Goal: Task Accomplishment & Management: Use online tool/utility

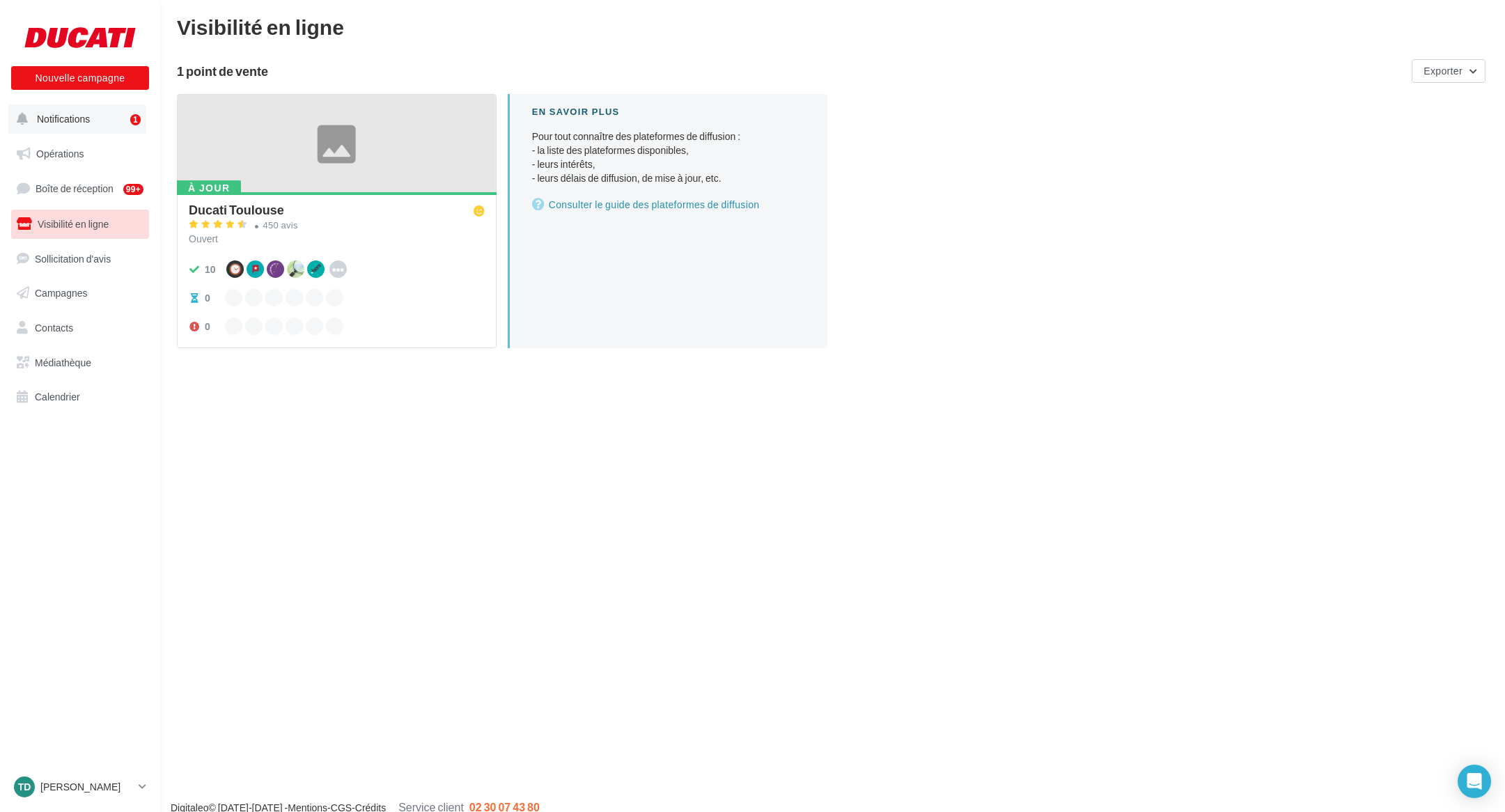
scroll to position [7, 0]
click at [90, 790] on p "[PERSON_NAME]" at bounding box center [87, 787] width 93 height 14
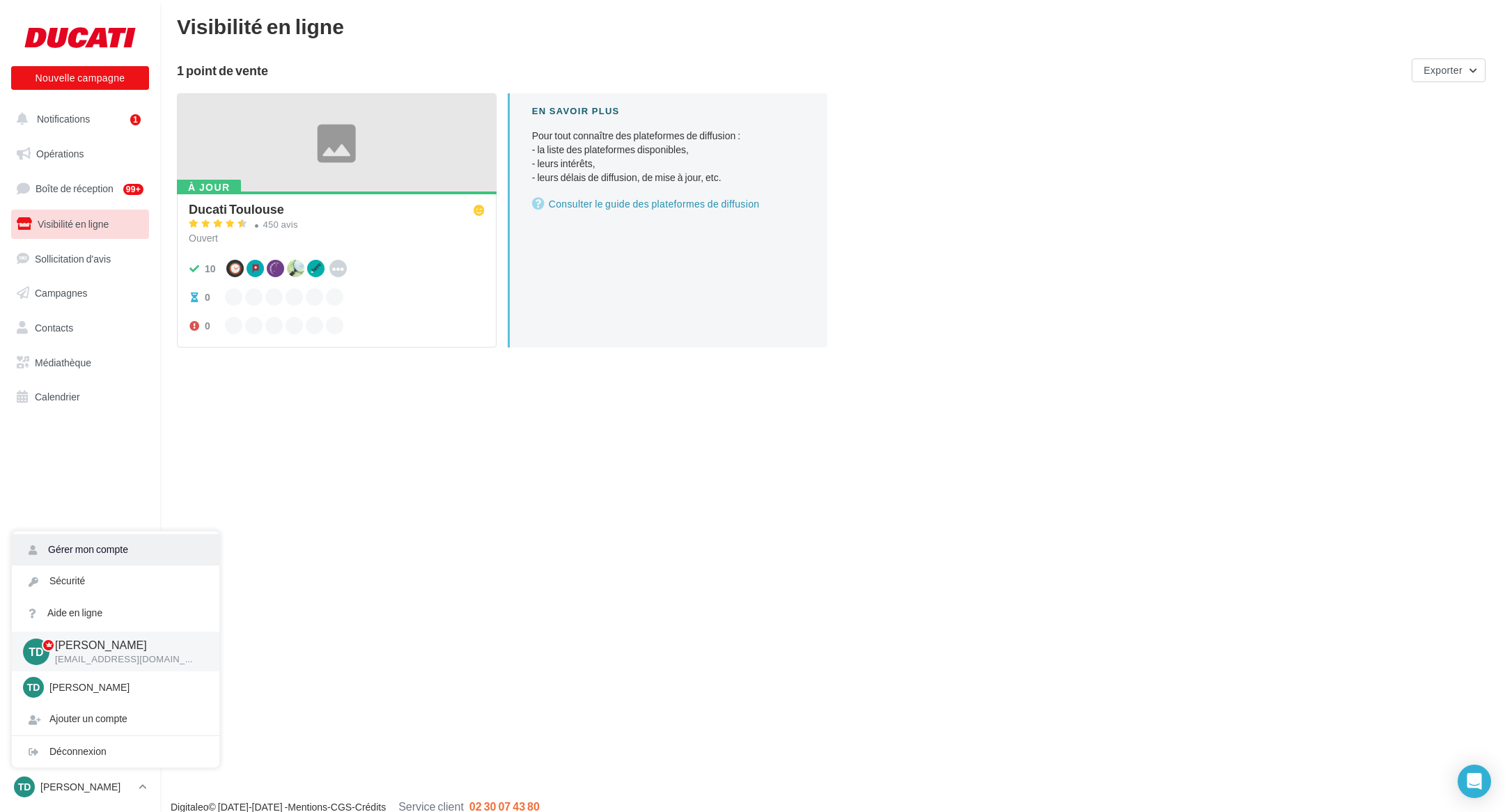
click at [105, 551] on link "Gérer mon compte" at bounding box center [115, 549] width 208 height 31
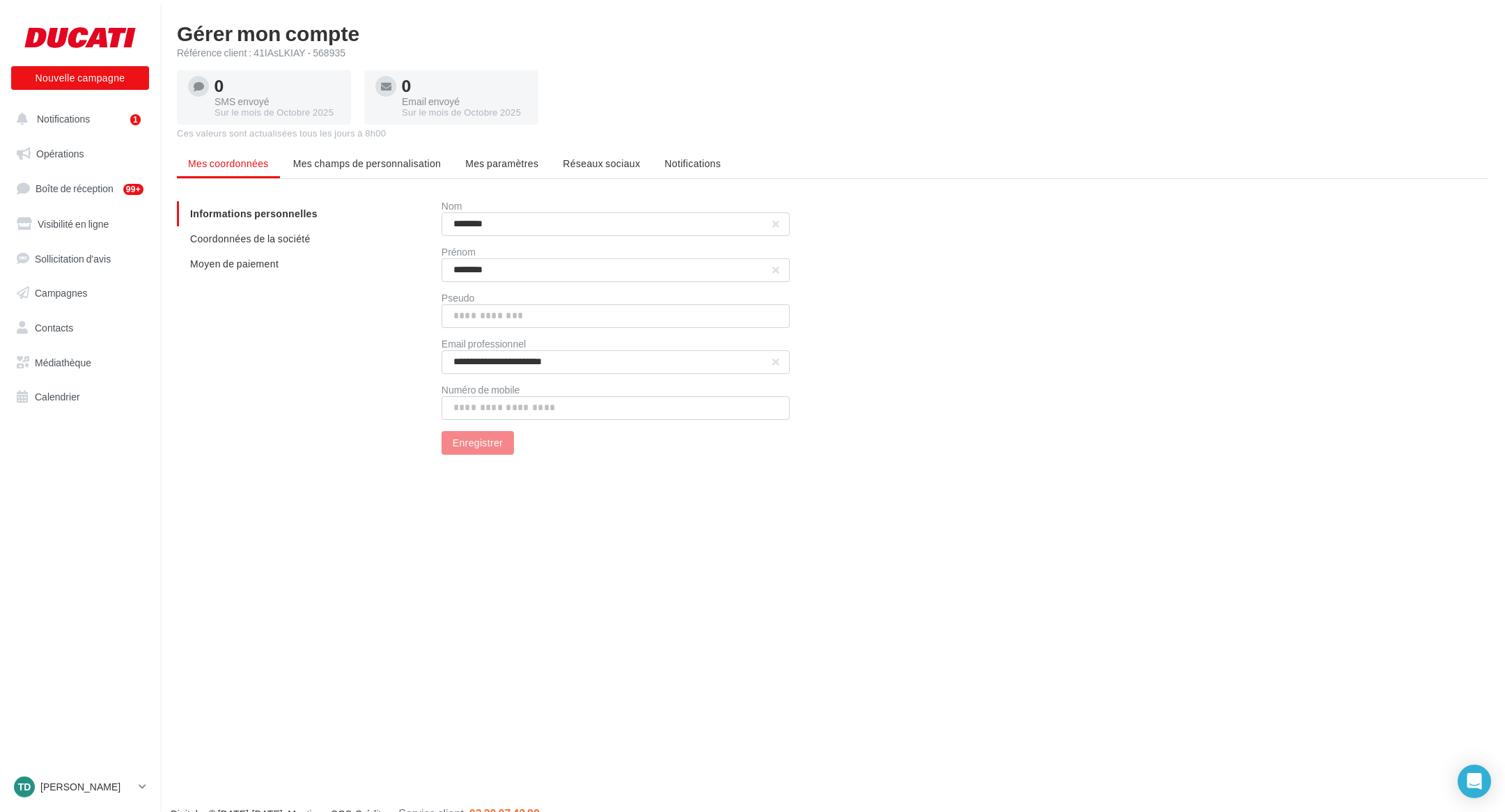
click at [667, 166] on span "Notifications" at bounding box center [693, 163] width 57 height 12
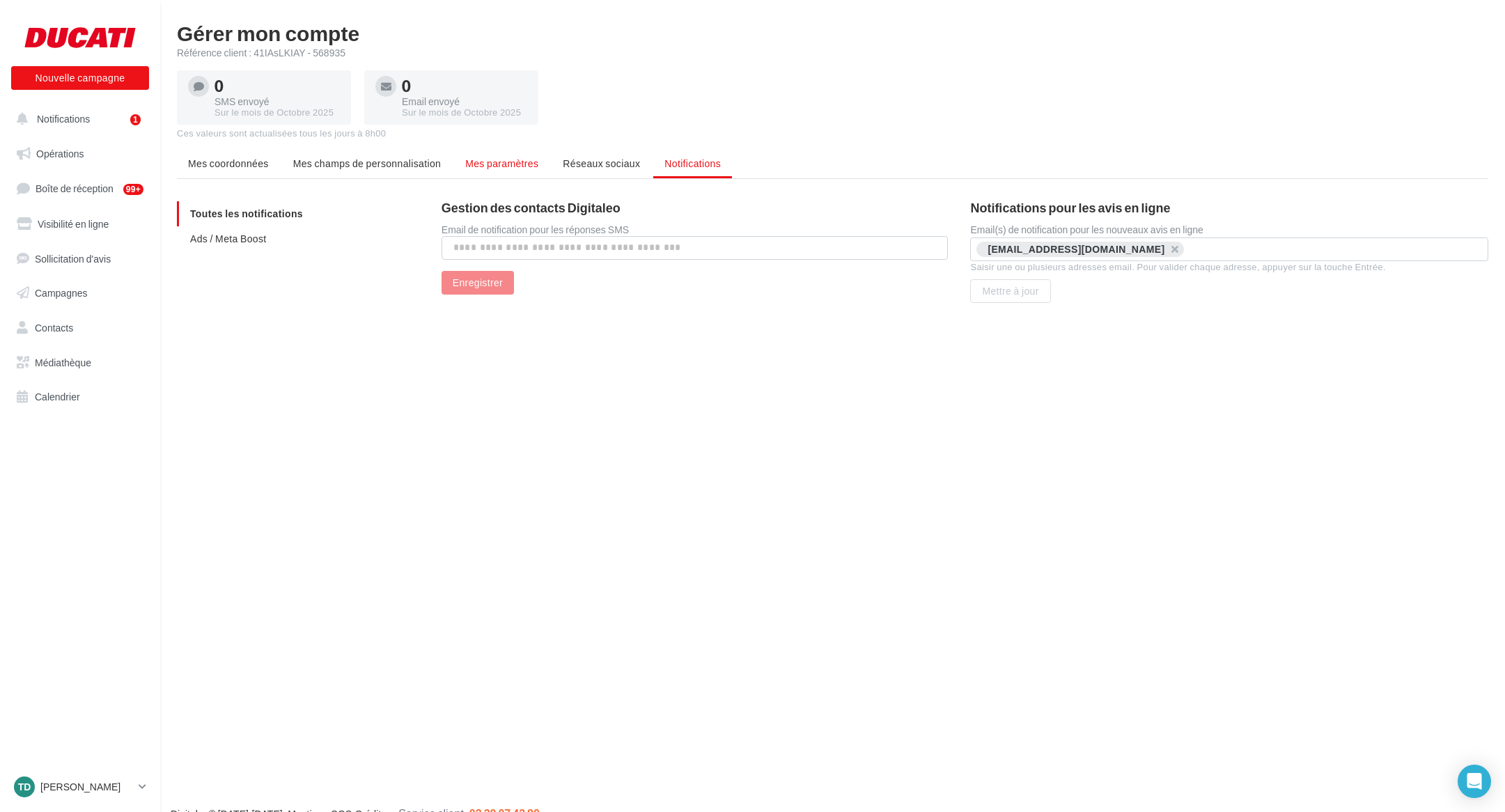
click at [502, 168] on span "Mes paramètres" at bounding box center [502, 163] width 73 height 12
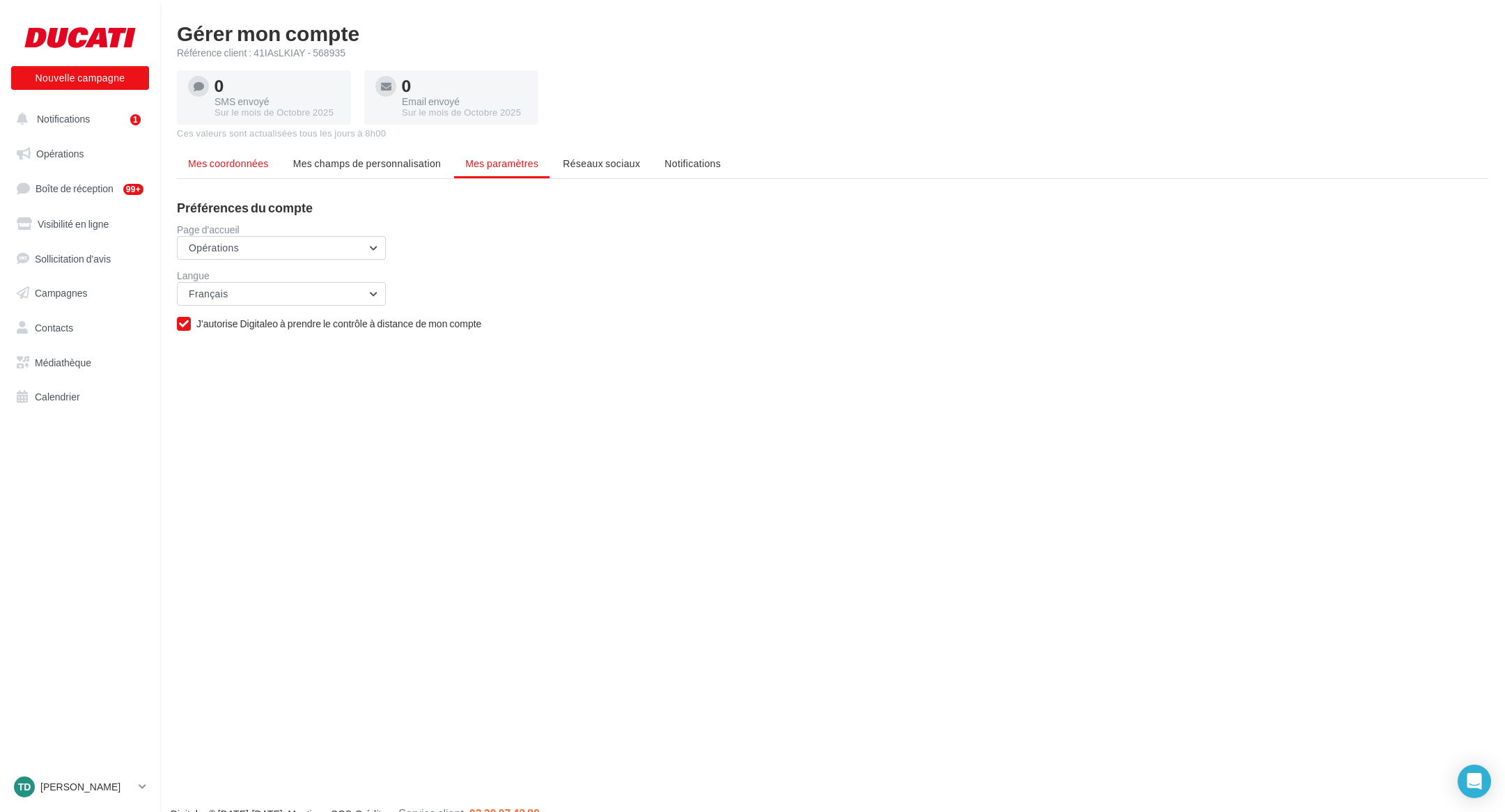
click at [207, 166] on span "Mes coordonnées" at bounding box center [228, 163] width 81 height 12
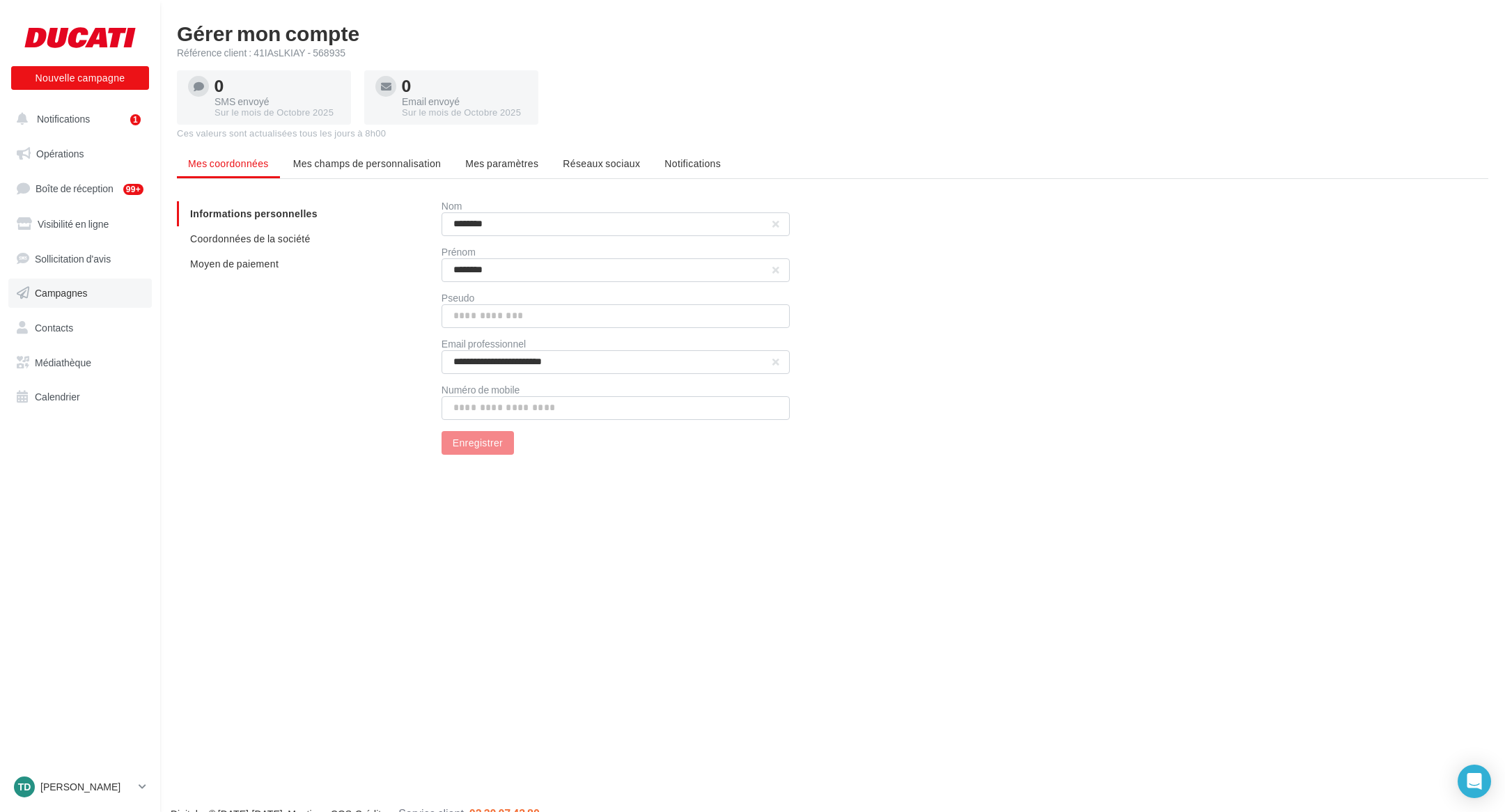
click at [83, 299] on link "Campagnes" at bounding box center [80, 293] width 143 height 29
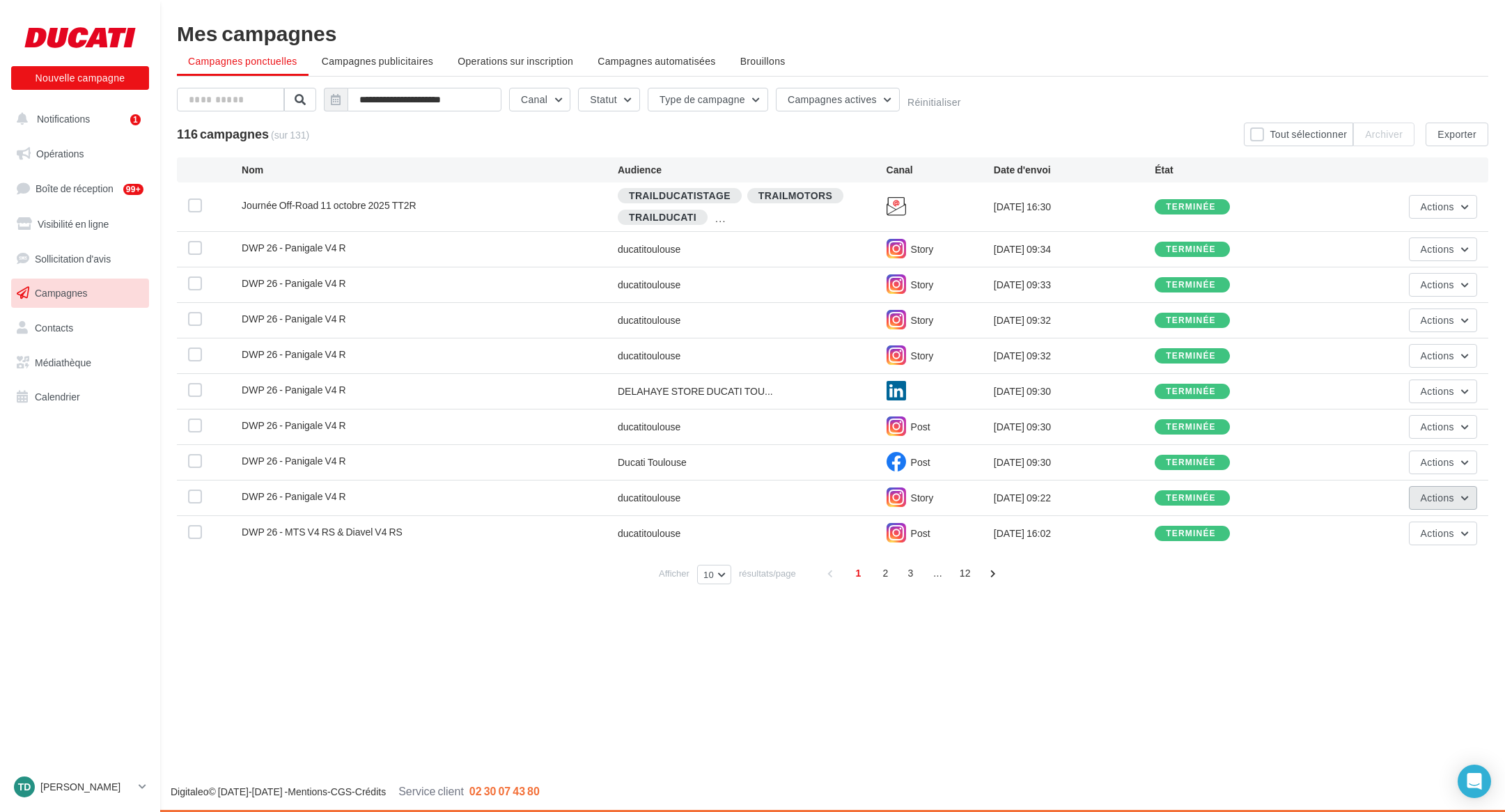
click at [1476, 496] on button "Actions" at bounding box center [1443, 499] width 69 height 24
click at [1025, 633] on div "Nouvelle campagne Nouvelle campagne Notifications 1 Opérations Boîte de récepti…" at bounding box center [752, 406] width 1505 height 812
